Goal: Task Accomplishment & Management: Manage account settings

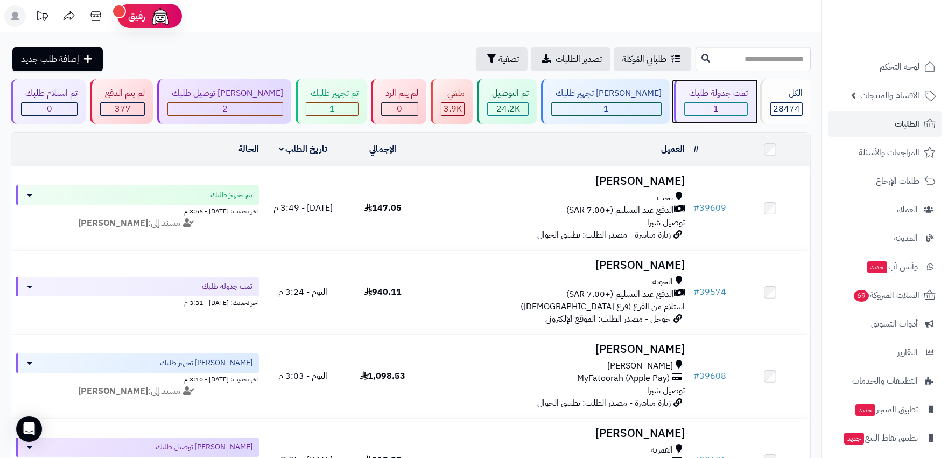
click at [714, 110] on span "1" at bounding box center [716, 108] width 5 height 13
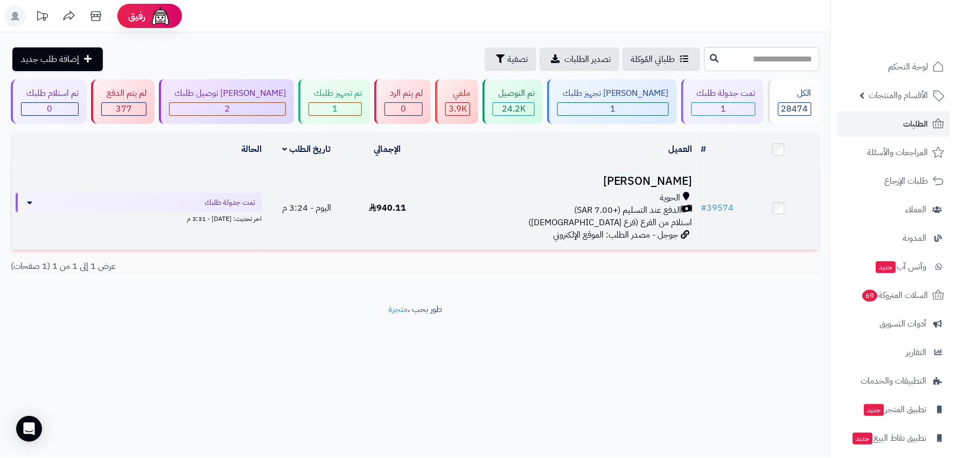
click at [507, 216] on div "الحوية الدفع عند التسليم (+7.00 SAR) استلام من الفرع (فرع الحوية)" at bounding box center [562, 210] width 261 height 37
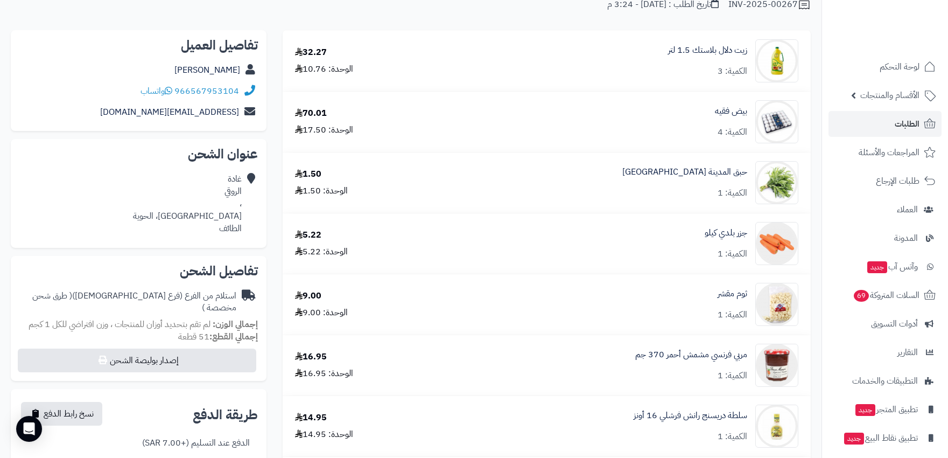
scroll to position [60, 0]
